Goal: Find specific page/section: Find specific page/section

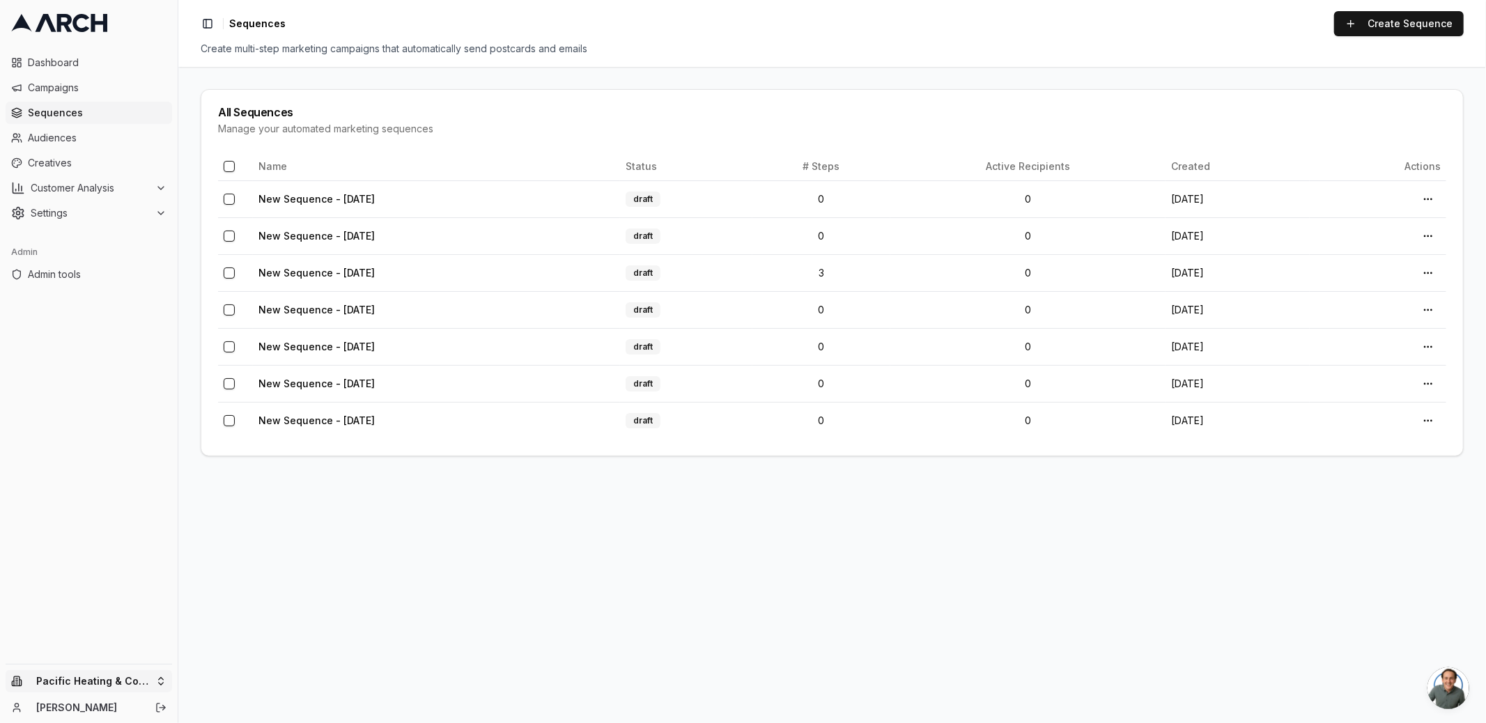
click at [52, 679] on html "Dashboard Campaigns Sequences Audiences Creatives Customer Analysis Settings Ad…" at bounding box center [743, 361] width 1486 height 723
click at [245, 536] on div "Arch Demo" at bounding box center [259, 539] width 154 height 22
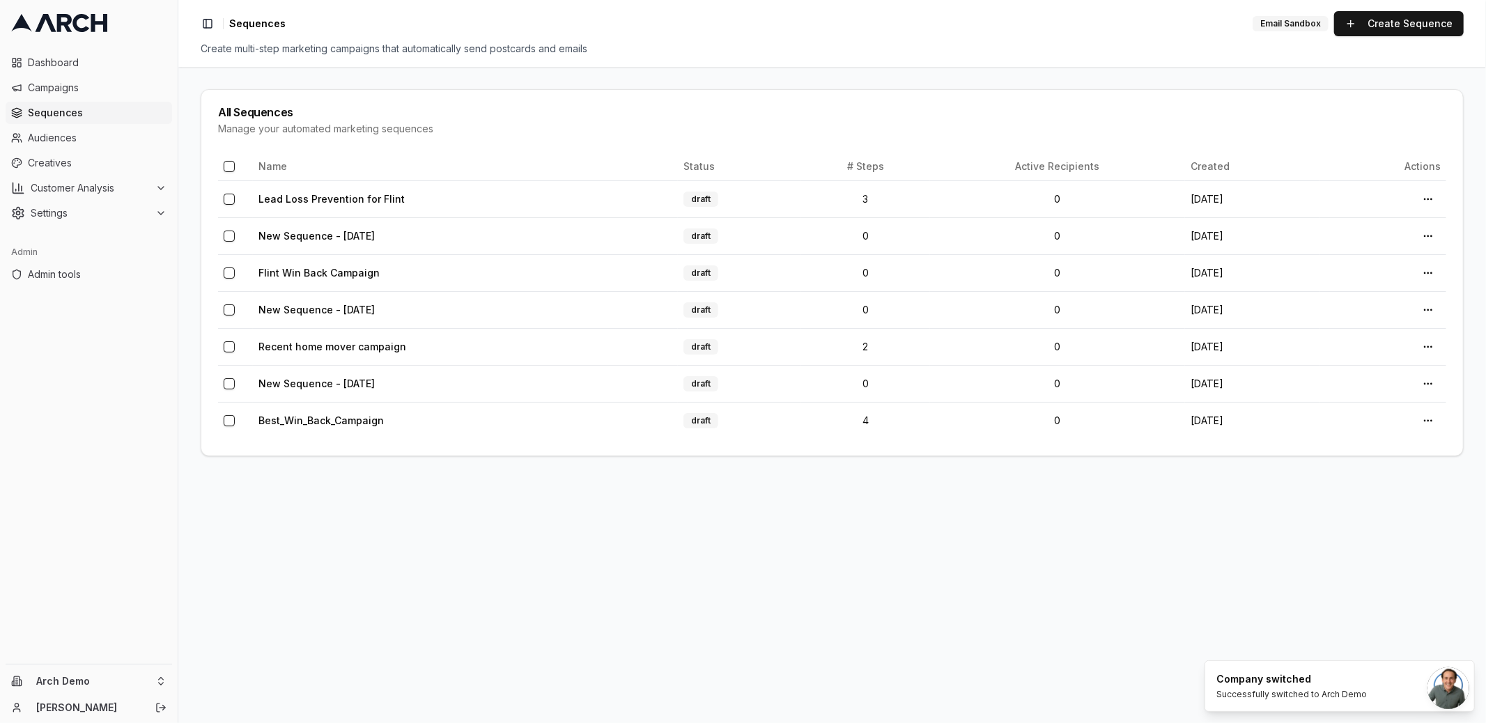
click at [97, 480] on div "Dashboard Campaigns Sequences Audiences Creatives Customer Analysis Settings Ad…" at bounding box center [89, 355] width 178 height 618
click at [64, 186] on span "Customer Analysis" at bounding box center [90, 188] width 119 height 14
click at [77, 236] on span "Customer Profiles" at bounding box center [92, 233] width 82 height 14
